Goal: Communication & Community: Answer question/provide support

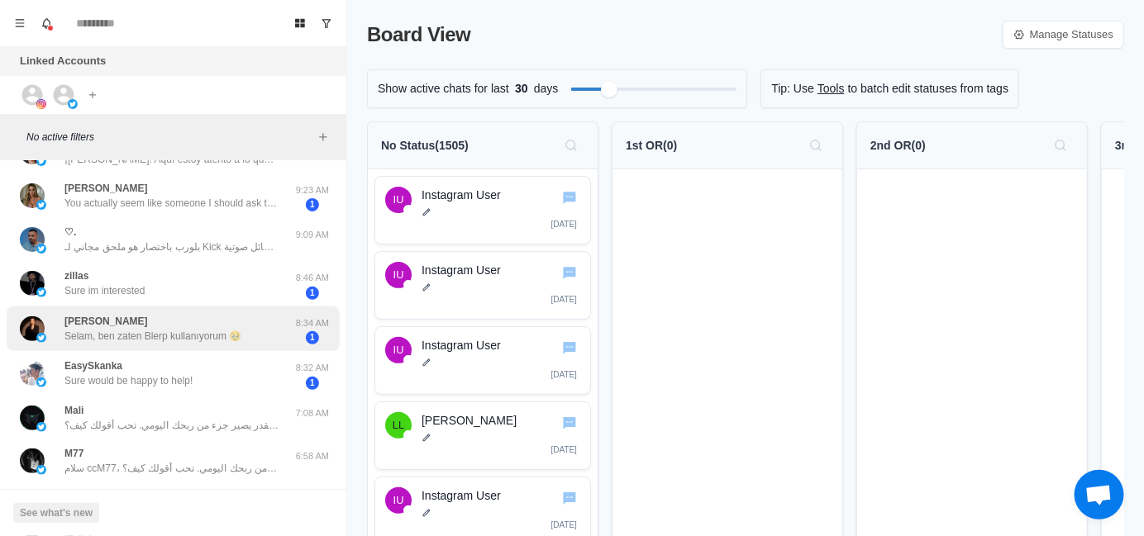
scroll to position [247, 0]
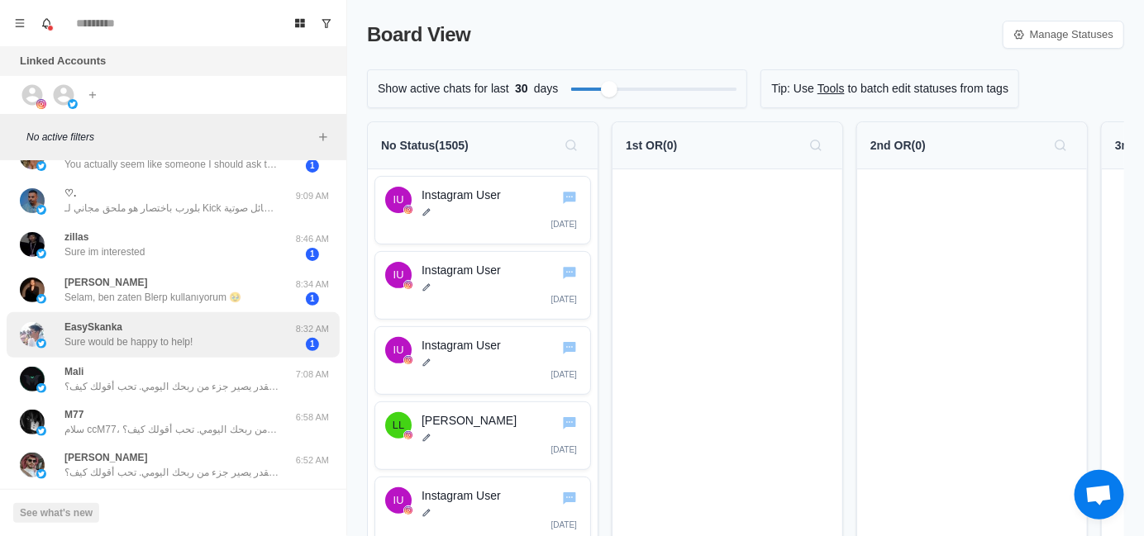
click at [198, 346] on div "EasySkanka Sure would be happy to help!" at bounding box center [156, 335] width 272 height 32
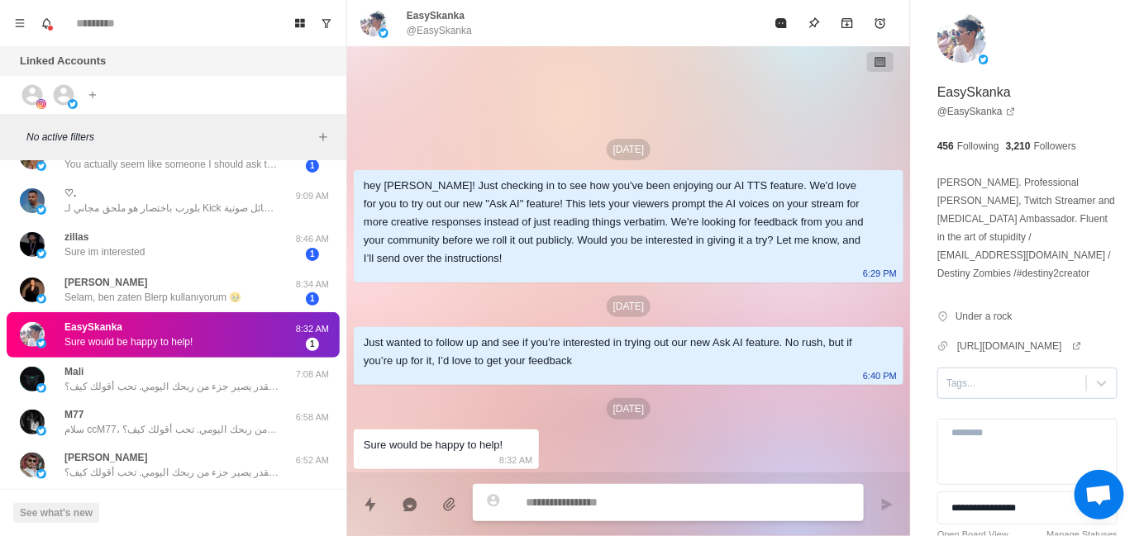
type textarea "*"
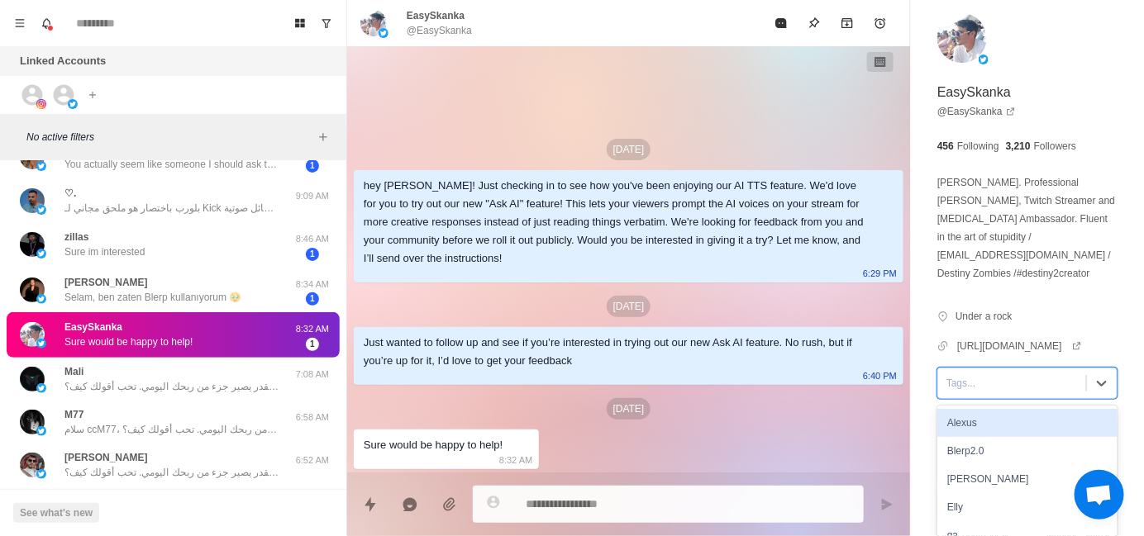
click at [946, 374] on div "Tags..." at bounding box center [1012, 383] width 148 height 25
type input "*"
type textarea "*"
click at [967, 409] on div "Alexus" at bounding box center [1027, 423] width 180 height 28
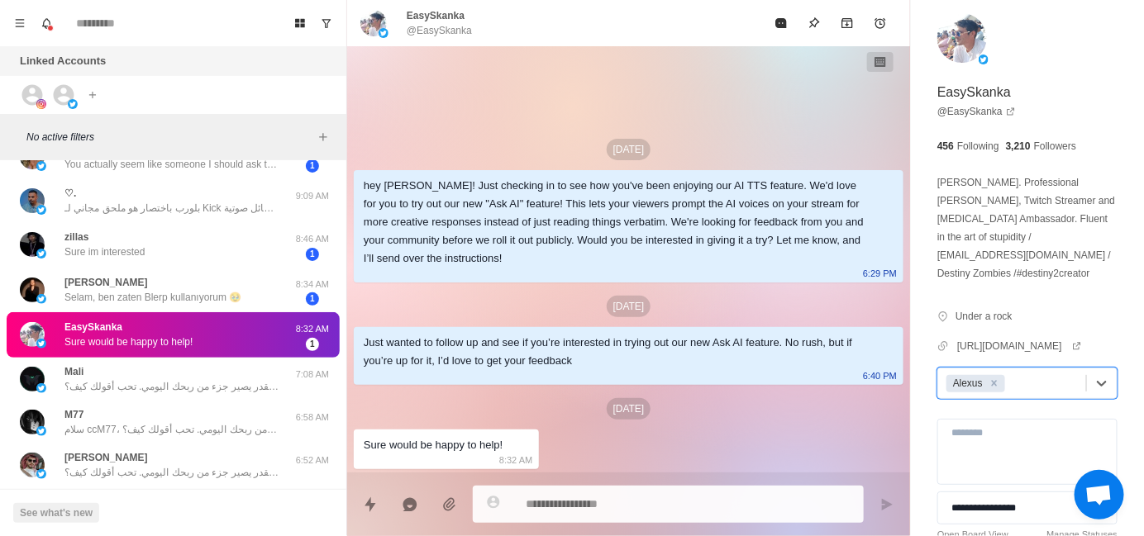
type textarea "*"
type input "*"
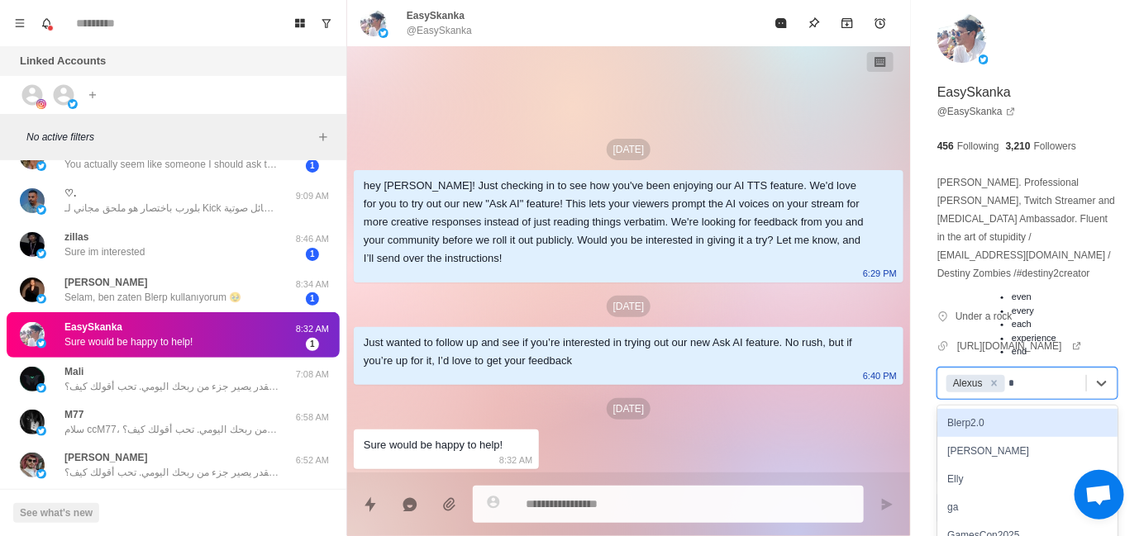
type textarea "*"
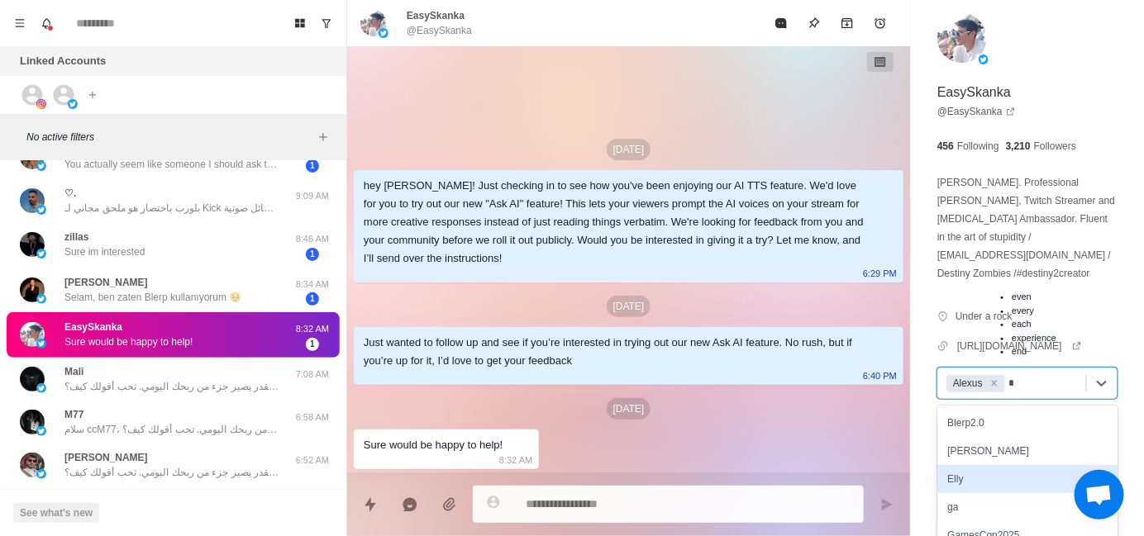
click at [981, 465] on div "Elly" at bounding box center [1027, 479] width 180 height 28
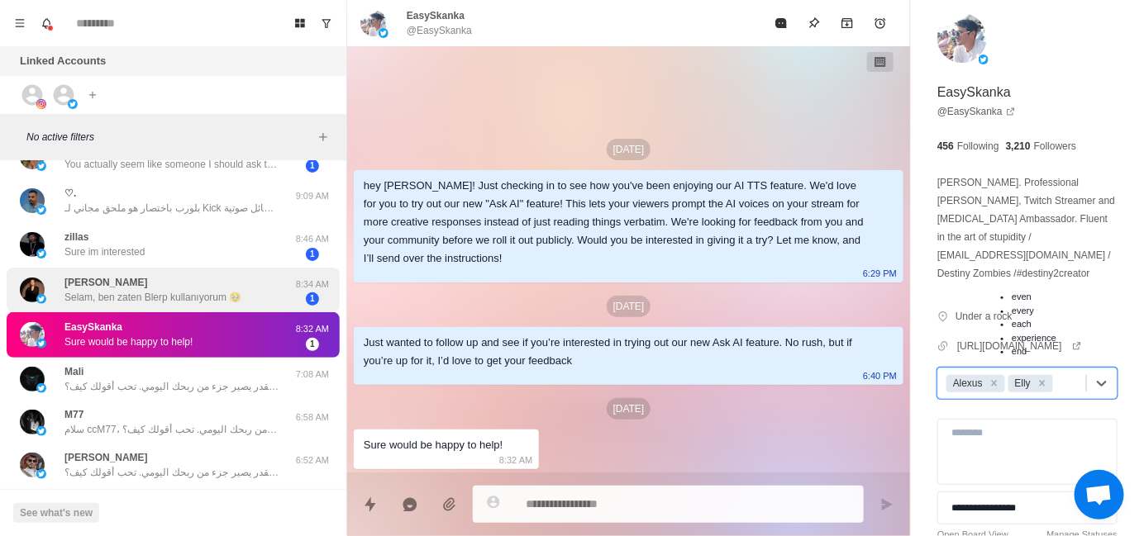
click at [177, 295] on p "Selam, ben zaten Blerp kullanıyorum 🥹" at bounding box center [152, 297] width 177 height 15
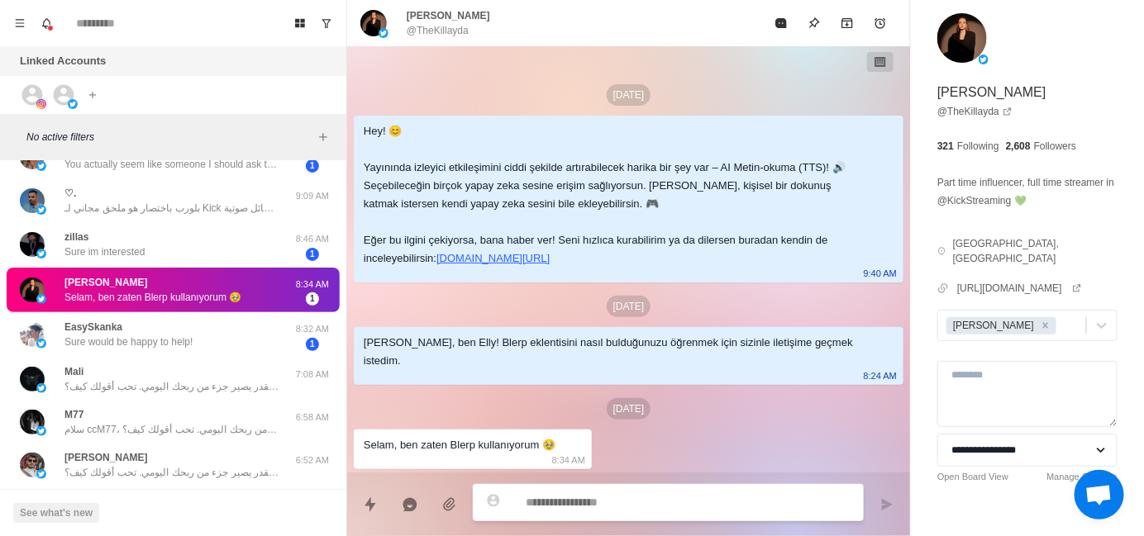
click at [646, 253] on div "Hey! 😊 Yayınında izleyici etkileşimini ciddi şekilde artırabilecek harika bir ş…" at bounding box center [615, 194] width 503 height 145
click at [520, 345] on div "[PERSON_NAME], ben Elly! Blerp eklentisini nasıl bulduğunuzu öğrenmek için sizi…" at bounding box center [615, 352] width 503 height 36
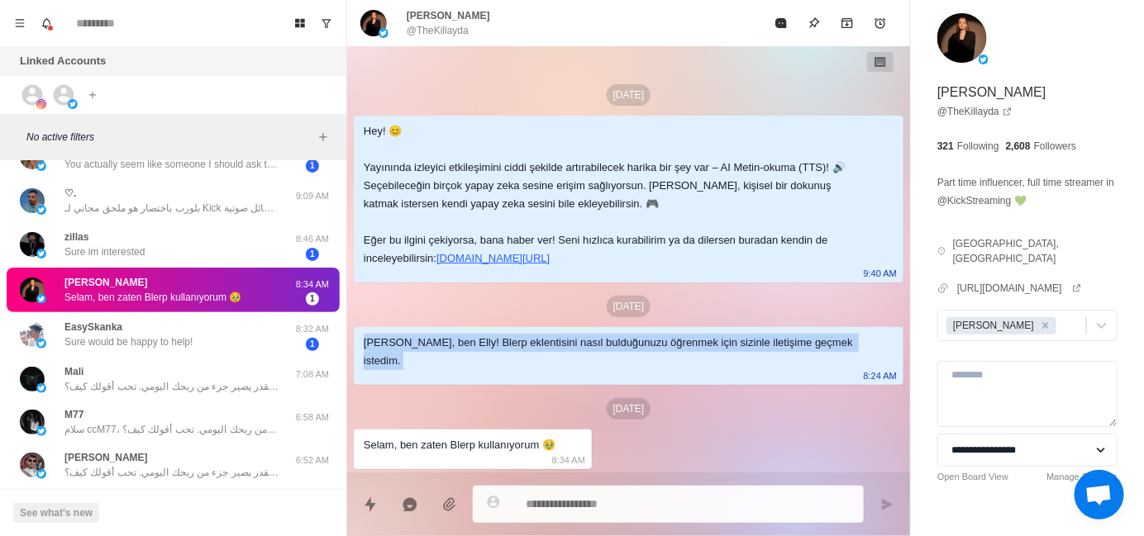
click at [520, 345] on div "[PERSON_NAME], ben Elly! Blerp eklentisini nasıl bulduğunuzu öğrenmek için sizi…" at bounding box center [615, 352] width 503 height 36
click at [509, 312] on div at bounding box center [509, 312] width 0 height 0
click at [511, 360] on div "[PERSON_NAME], ben Elly! Blerp eklentisini nasıl bulduğunuzu öğrenmek için sizi…" at bounding box center [615, 352] width 503 height 36
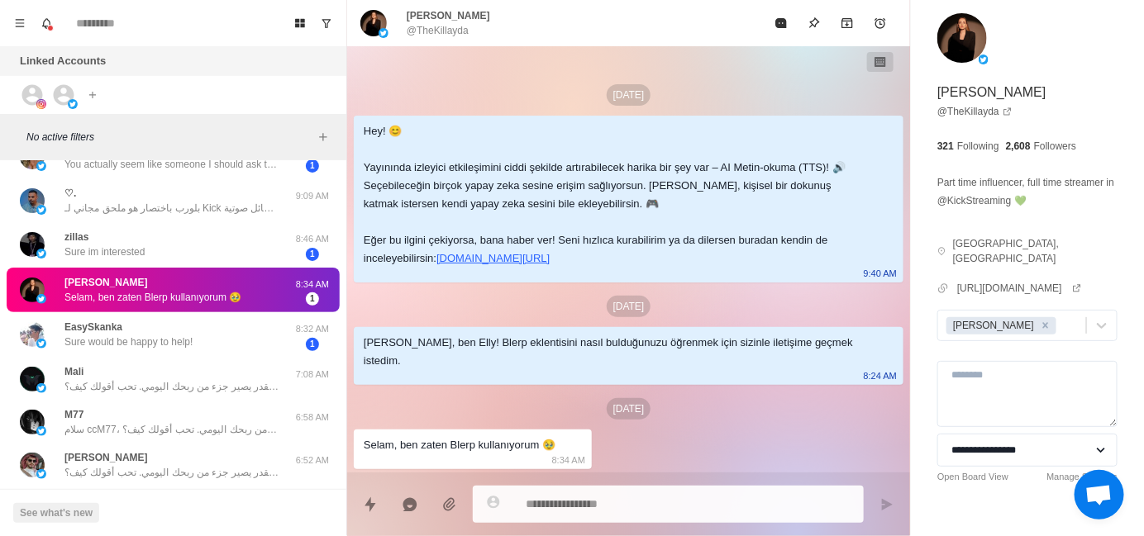
click at [467, 452] on div "Selam, ben zaten Blerp kullanıyorum 🥹" at bounding box center [460, 445] width 192 height 18
click at [456, 453] on div at bounding box center [456, 453] width 0 height 0
click at [773, 399] on div "[DATE]" at bounding box center [629, 408] width 550 height 21
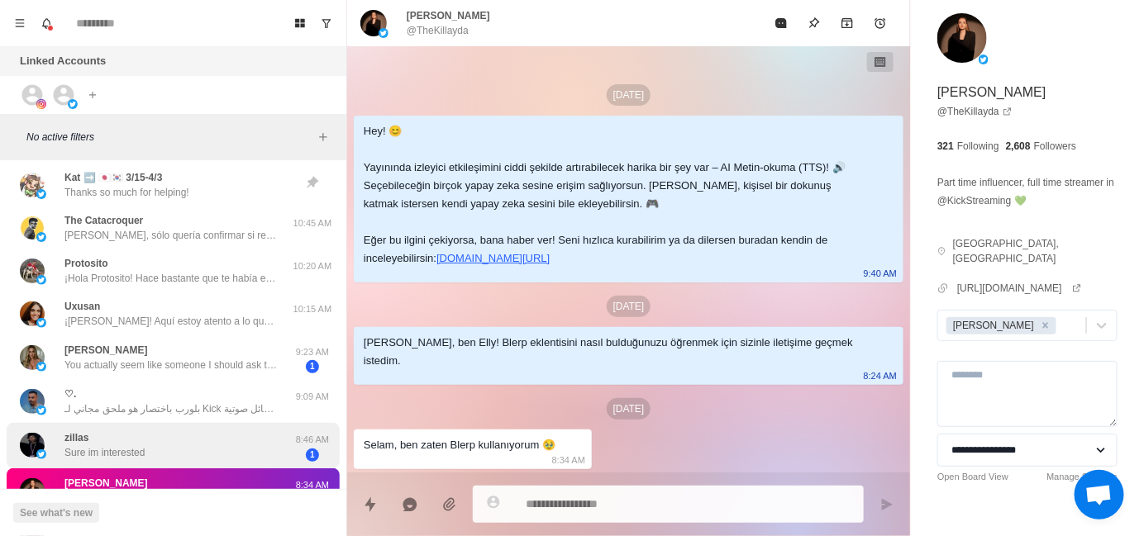
scroll to position [83, 0]
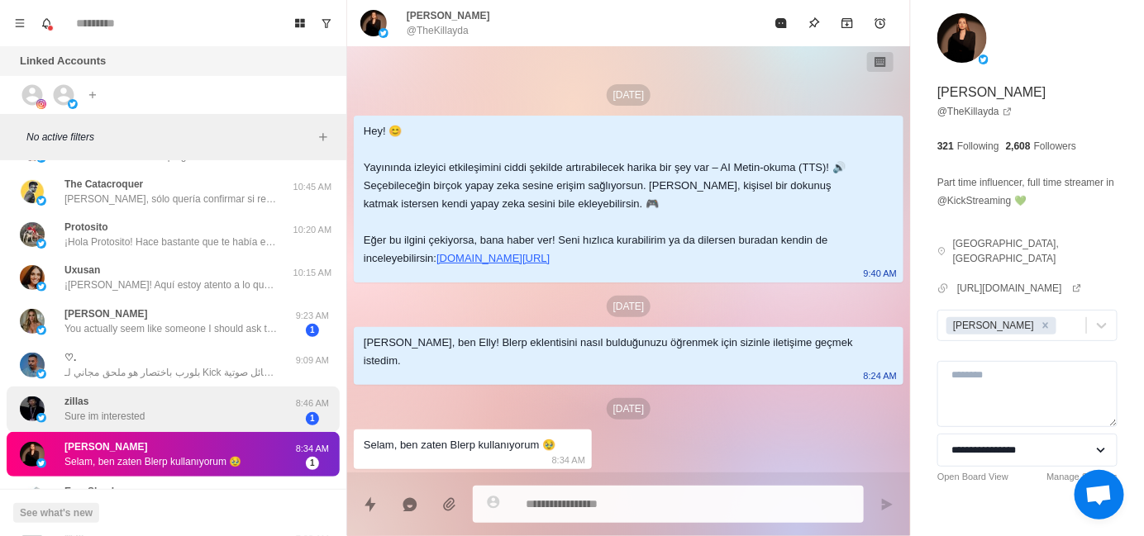
click at [153, 408] on div "zillas Sure im interested" at bounding box center [156, 409] width 272 height 32
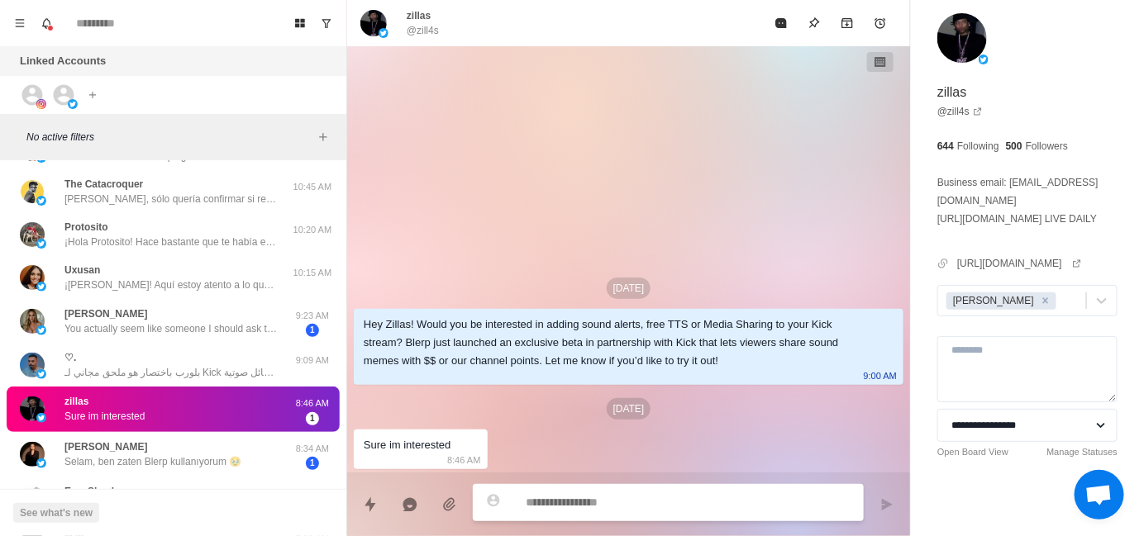
click at [608, 492] on textarea at bounding box center [688, 503] width 325 height 24
type textarea "*"
type textarea "**"
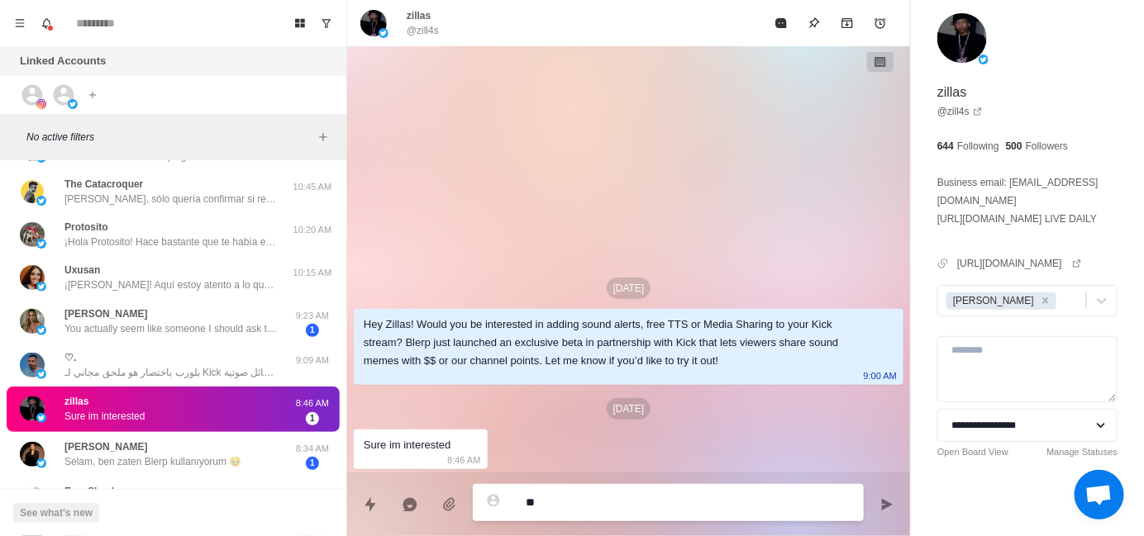
type textarea "*"
type textarea "***"
type textarea "*"
type textarea "****"
type textarea "*"
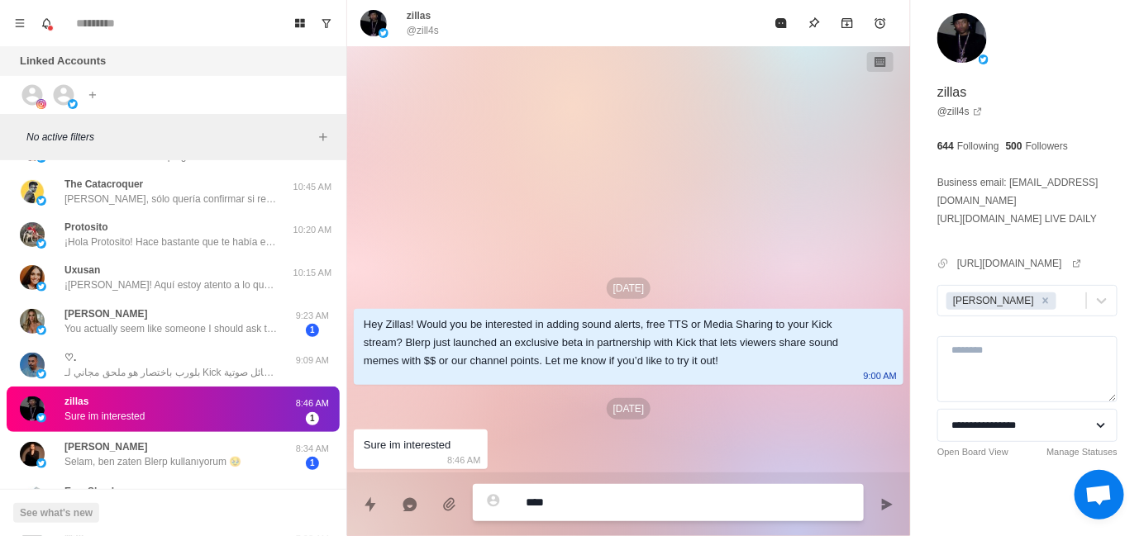
type textarea "**********"
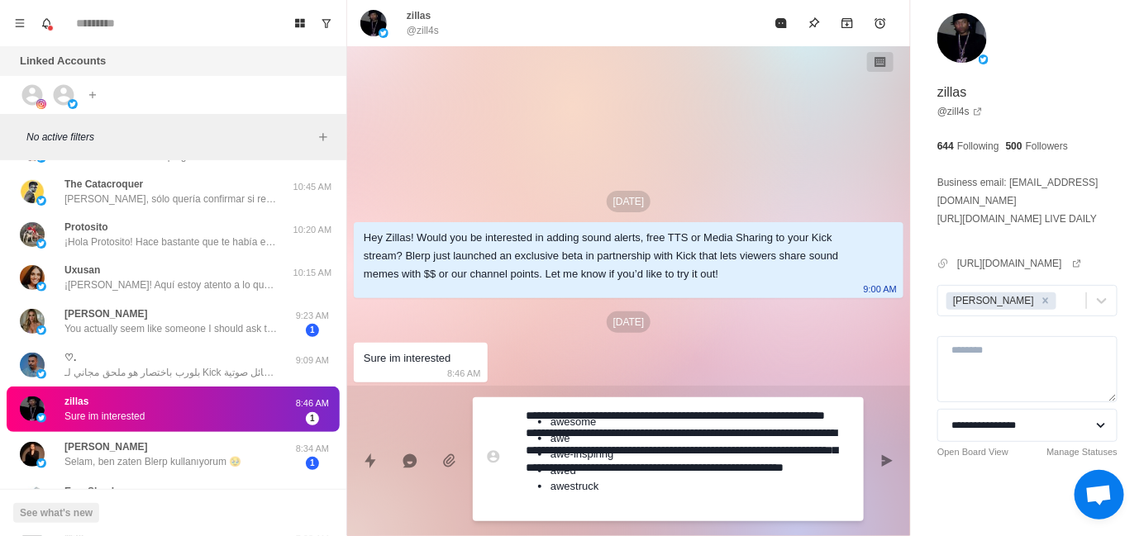
click at [708, 460] on textarea "**********" at bounding box center [688, 459] width 325 height 111
click at [691, 437] on textarea "**********" at bounding box center [688, 459] width 325 height 111
type textarea "*"
type textarea "**********"
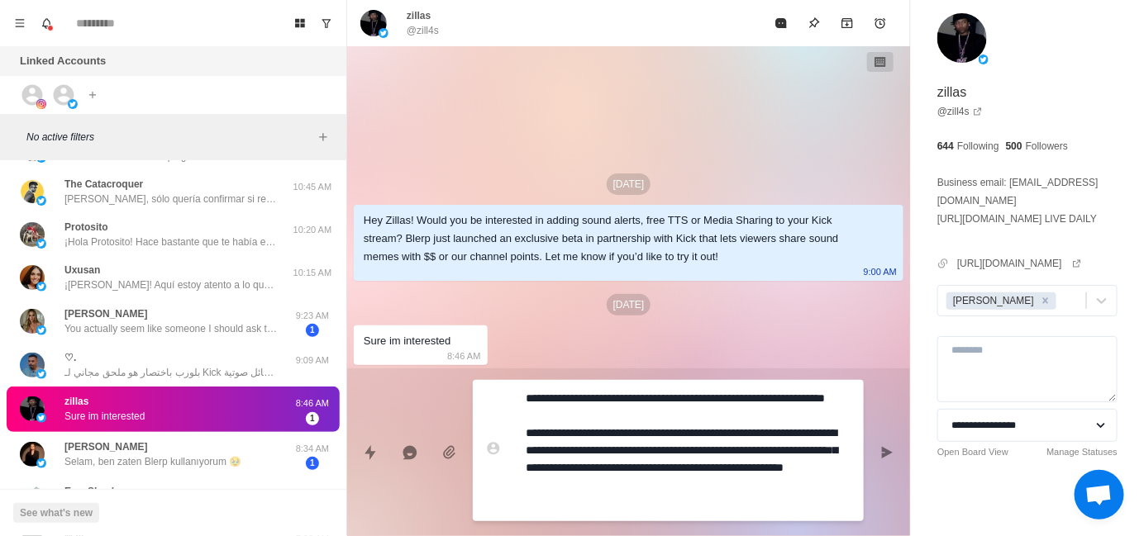
type textarea "*"
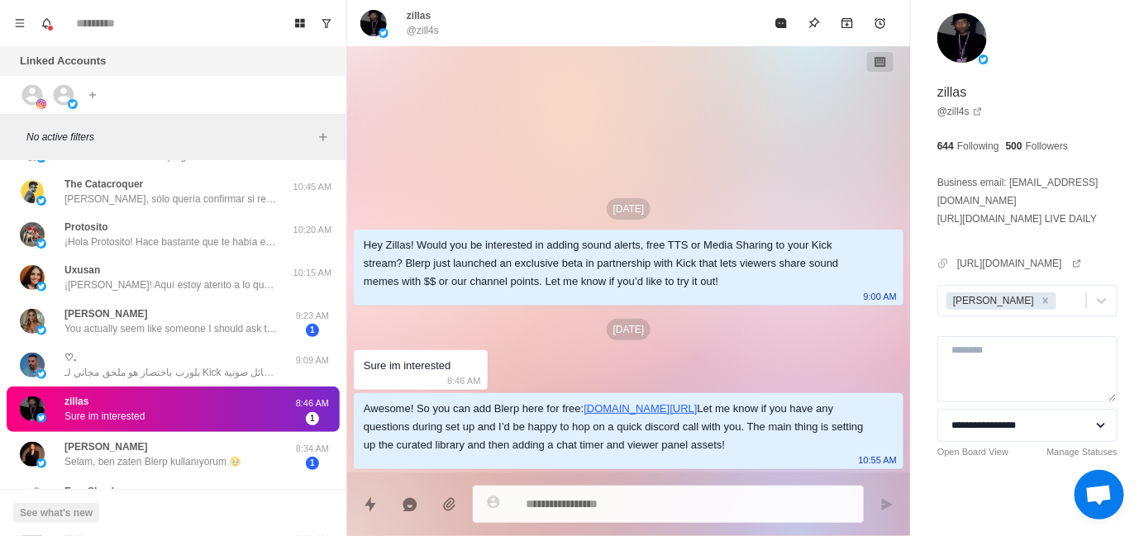
click at [425, 38] on div "zillas @zill4s" at bounding box center [628, 23] width 563 height 46
copy p "zill4s"
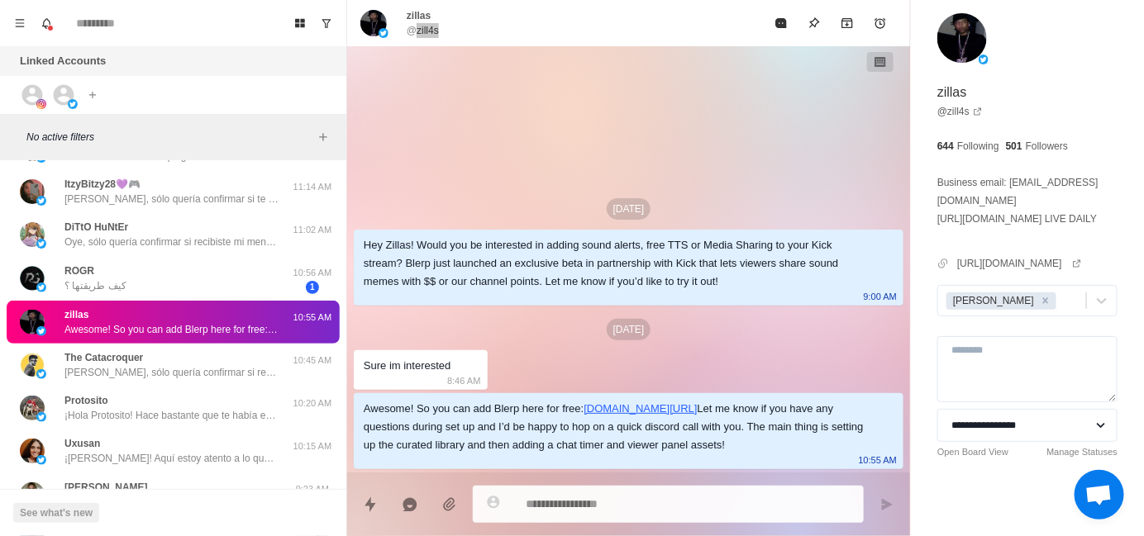
type textarea "*"
